Goal: Information Seeking & Learning: Learn about a topic

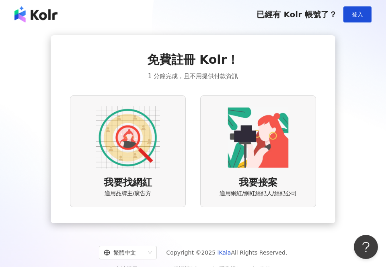
click at [321, 36] on div "免費註冊 Kolr！ 1 分鐘完成，且不用提供付款資訊 我要找網紅 適用品牌主/廣告方 我要接案 適用網紅/網紅經紀人/經紀公司" at bounding box center [193, 129] width 284 height 188
click at [364, 14] on button "登入" at bounding box center [357, 14] width 28 height 16
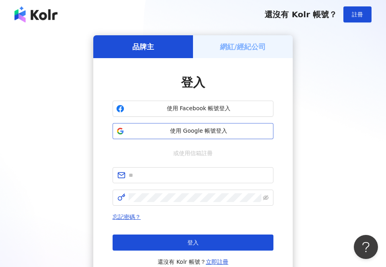
click at [187, 133] on span "使用 Google 帳號登入" at bounding box center [198, 131] width 142 height 8
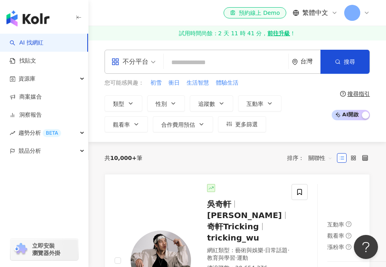
click at [194, 65] on input "search" at bounding box center [226, 62] width 118 height 15
paste input "***"
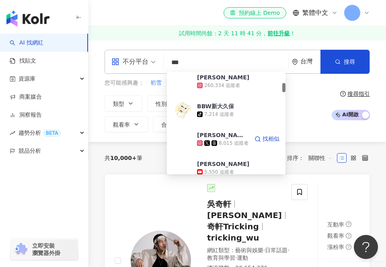
scroll to position [161, 0]
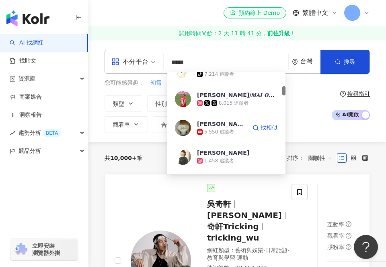
type input "****"
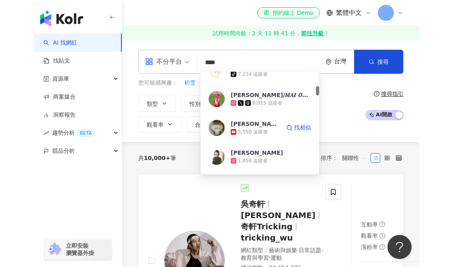
scroll to position [0, 0]
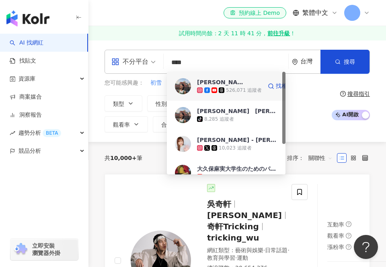
click at [238, 87] on div "526,071 追蹤者" at bounding box center [244, 90] width 36 height 7
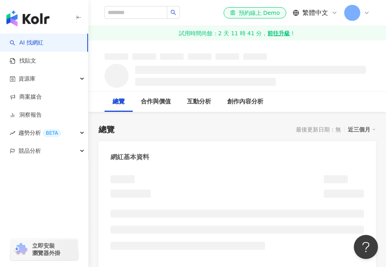
click at [206, 133] on div "總覽 最後更新日期：無 近三個月" at bounding box center [236, 129] width 277 height 11
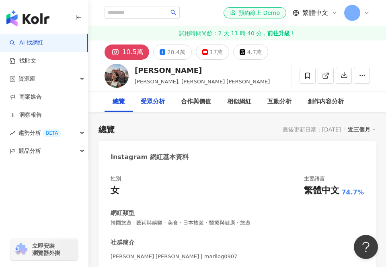
click at [152, 105] on div "受眾分析" at bounding box center [153, 102] width 24 height 10
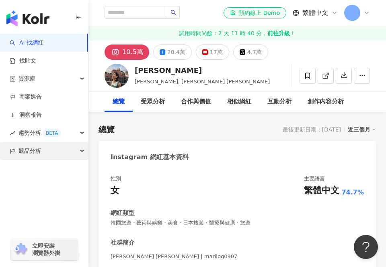
click at [34, 157] on span "競品分析" at bounding box center [29, 151] width 22 height 18
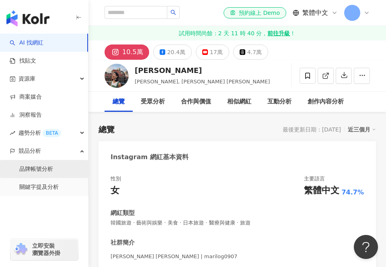
click at [42, 174] on link "品牌帳號分析" at bounding box center [36, 169] width 34 height 8
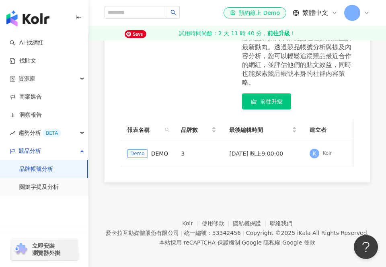
scroll to position [114, 0]
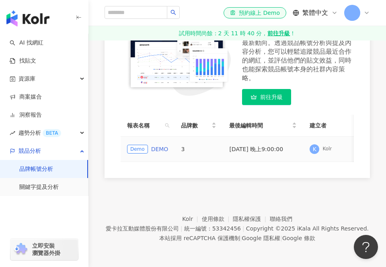
click at [154, 145] on link "DEMO" at bounding box center [159, 149] width 17 height 9
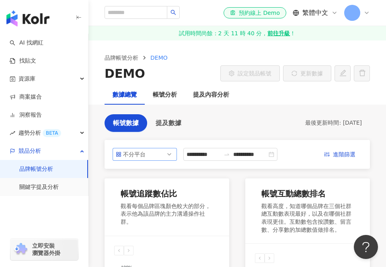
click at [135, 158] on div "不分平台" at bounding box center [136, 155] width 26 height 12
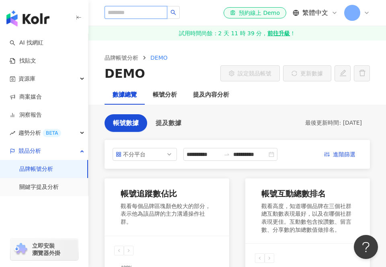
click at [129, 14] on input "search" at bounding box center [135, 12] width 63 height 13
type input "**"
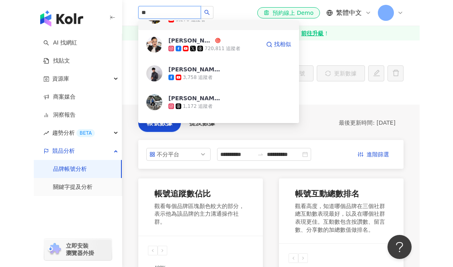
scroll to position [80, 0]
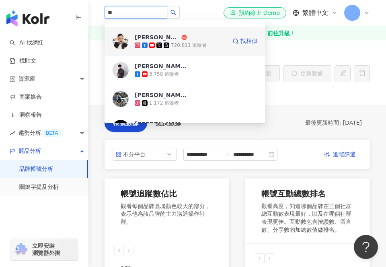
click at [214, 48] on div "720,811 追蹤者" at bounding box center [181, 45] width 92 height 8
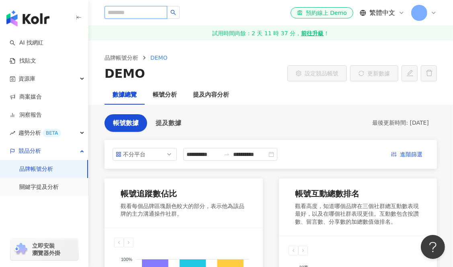
click at [143, 15] on input "search" at bounding box center [135, 12] width 63 height 13
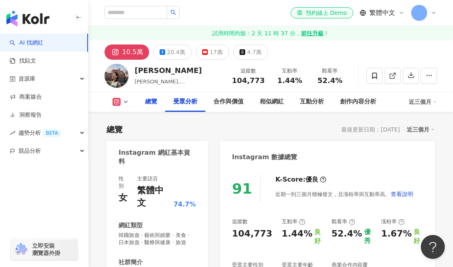
click at [153, 97] on div "總覽" at bounding box center [151, 102] width 12 height 10
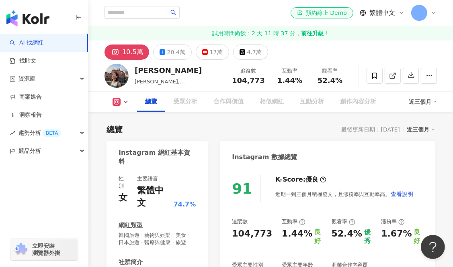
click at [128, 99] on icon at bounding box center [126, 102] width 6 height 6
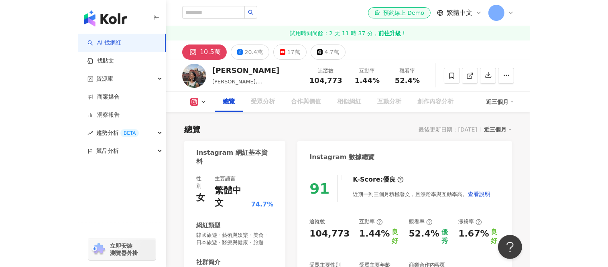
scroll to position [64, 0]
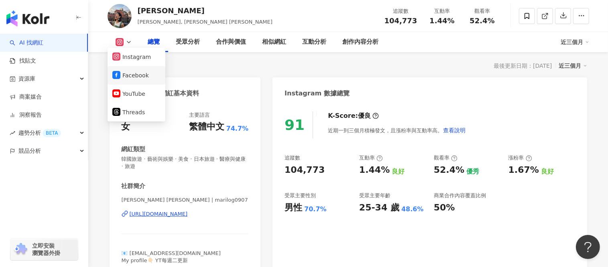
click at [139, 75] on button "Facebook" at bounding box center [136, 75] width 48 height 11
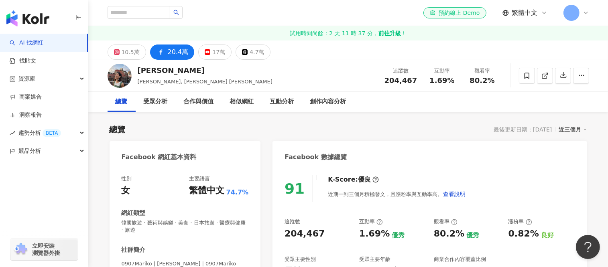
click at [130, 102] on div "總覽" at bounding box center [122, 102] width 28 height 20
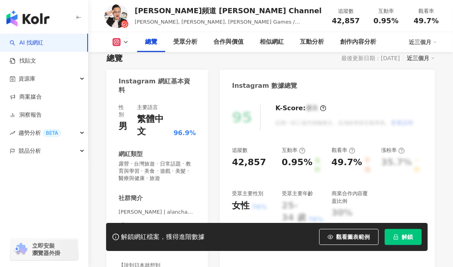
scroll to position [80, 0]
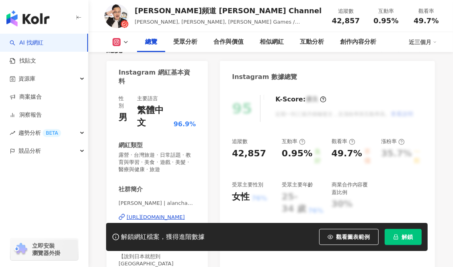
click at [385, 239] on icon "lock" at bounding box center [395, 237] width 4 height 5
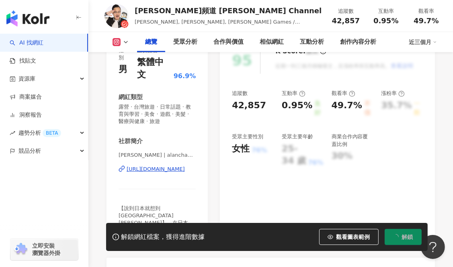
scroll to position [0, 0]
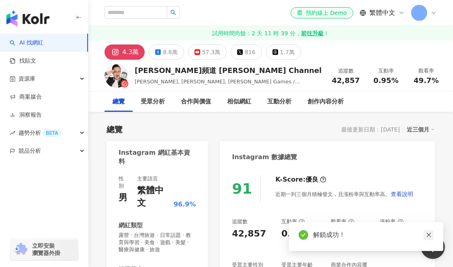
click at [385, 238] on icon "close" at bounding box center [429, 236] width 6 height 6
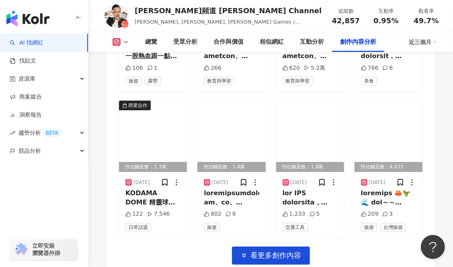
scroll to position [3012, 0]
